Goal: Find specific page/section: Find specific page/section

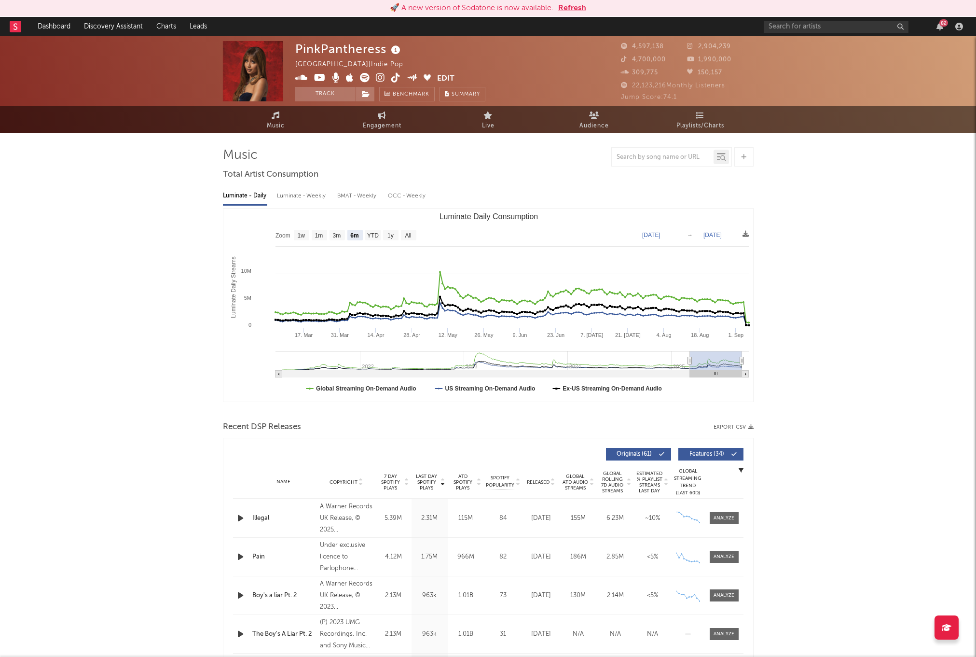
select select "6m"
select select "1w"
click at [46, 25] on link "Dashboard" at bounding box center [54, 26] width 46 height 19
